Goal: Task Accomplishment & Management: Use online tool/utility

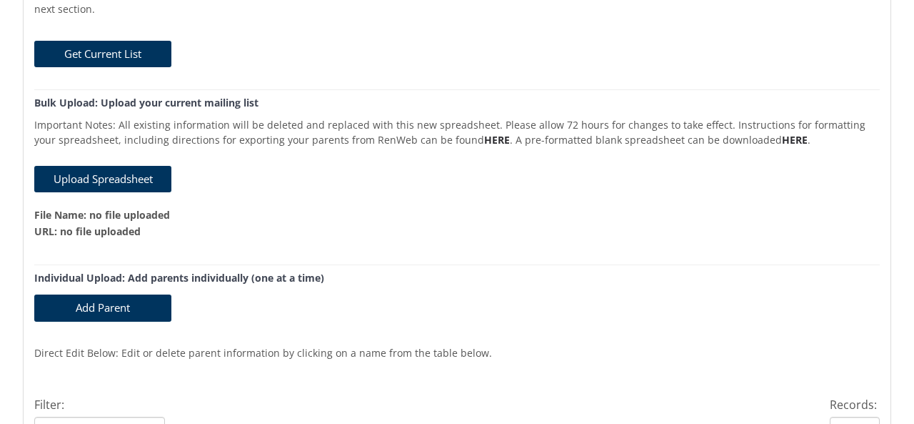
scroll to position [222, 0]
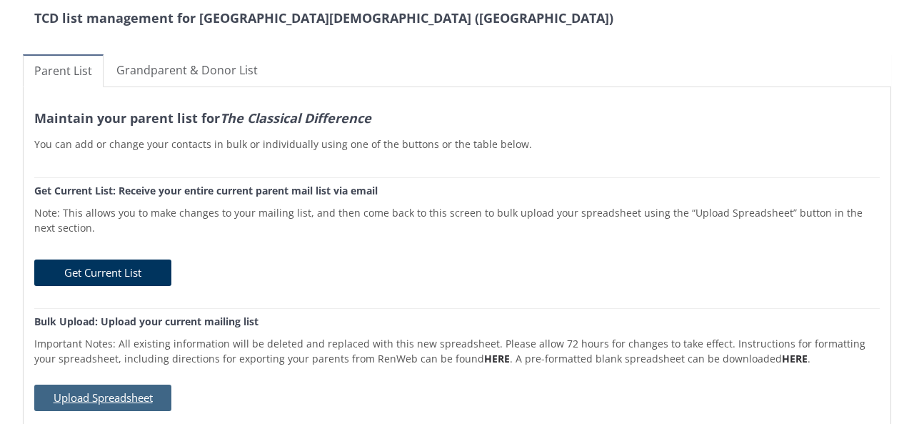
scroll to position [157, 0]
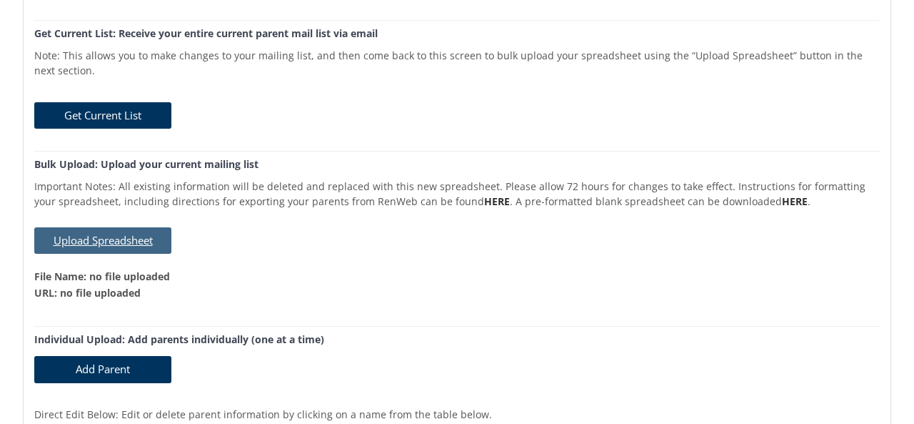
click at [120, 242] on button "Upload Spreadsheet" at bounding box center [102, 240] width 137 height 26
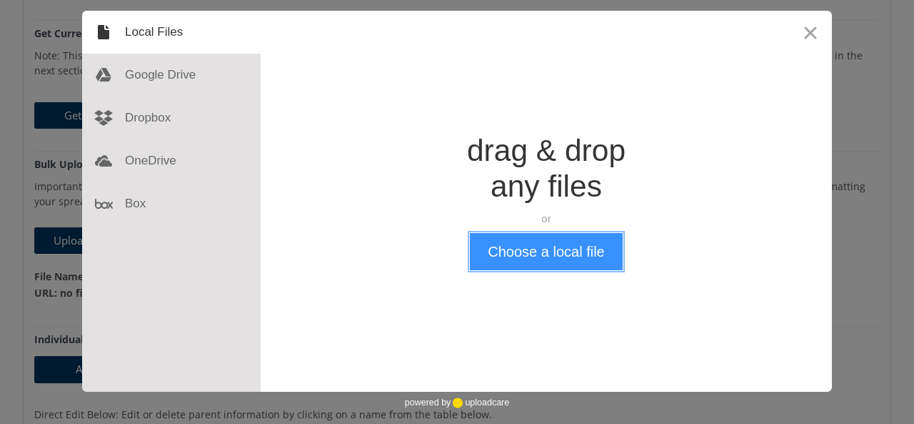
click at [532, 249] on button "Choose a local file" at bounding box center [546, 251] width 152 height 37
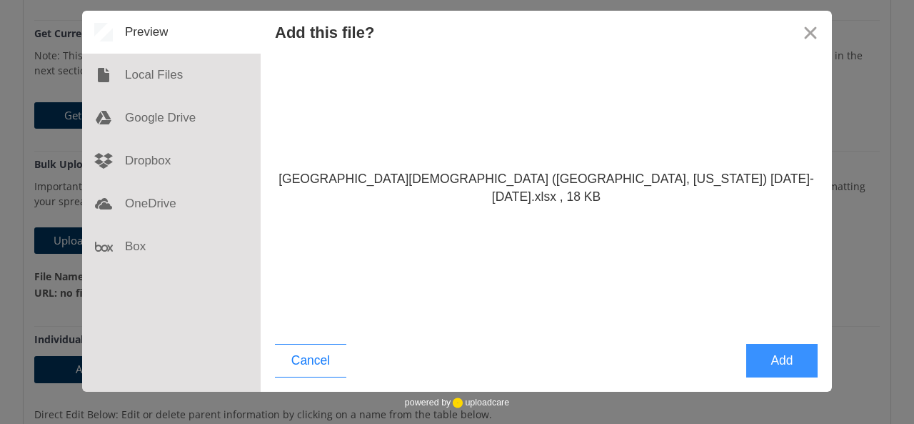
click at [784, 364] on button "Add" at bounding box center [782, 361] width 71 height 34
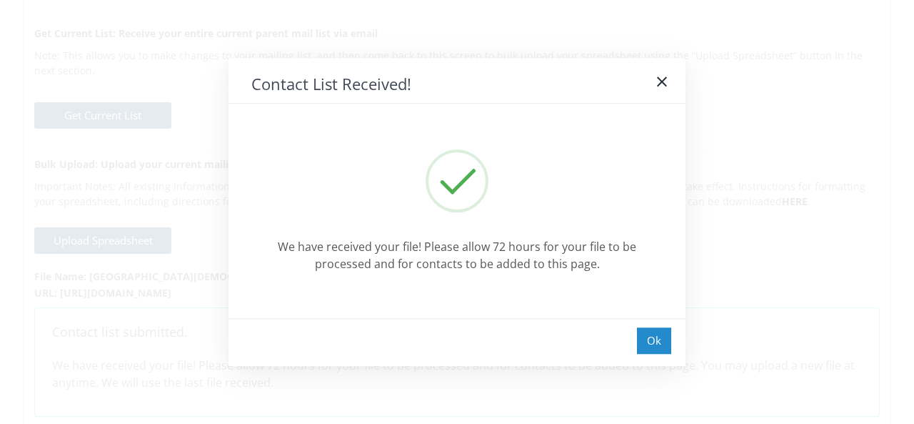
click at [652, 346] on div "Ok" at bounding box center [654, 340] width 34 height 26
